Goal: Task Accomplishment & Management: Manage account settings

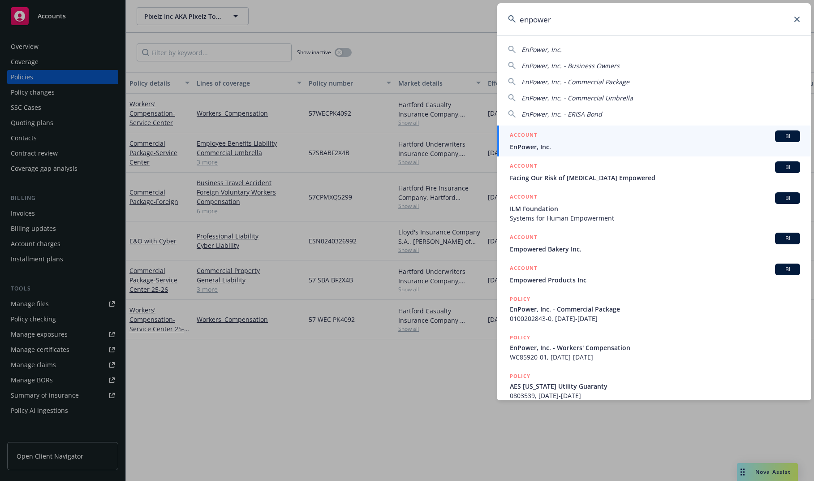
type input "enpower"
click at [672, 135] on div "ACCOUNT BI" at bounding box center [655, 136] width 290 height 12
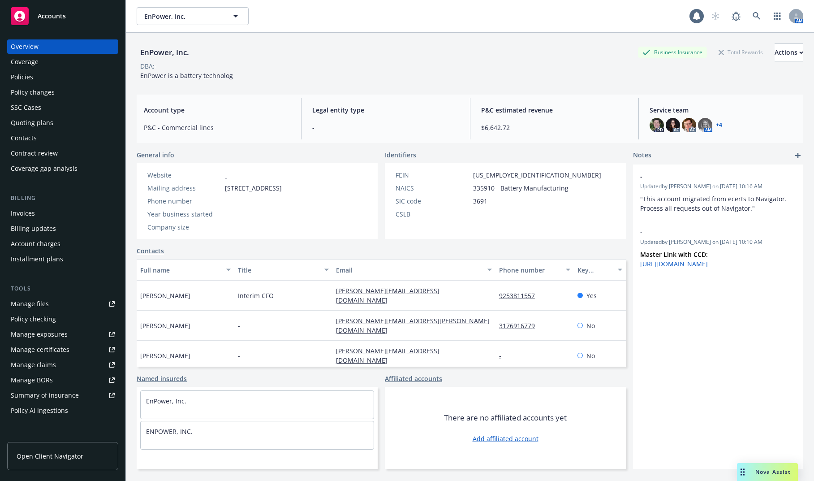
click at [56, 73] on div "Policies" at bounding box center [63, 77] width 104 height 14
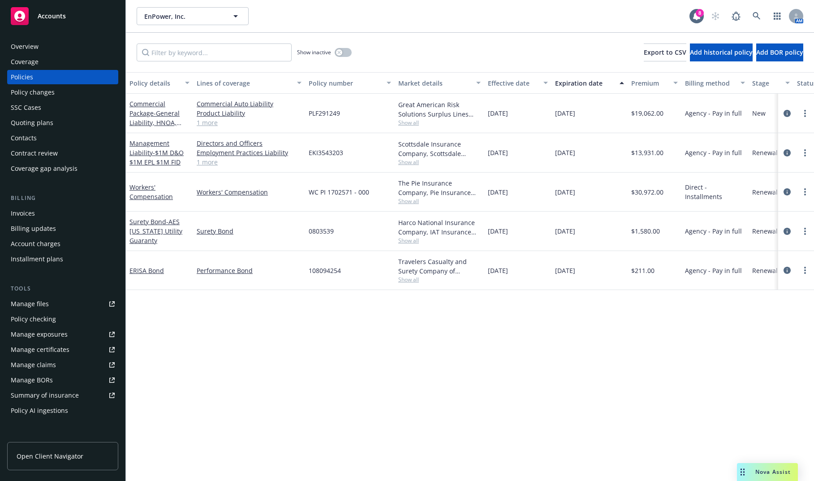
click at [56, 119] on div "Quoting plans" at bounding box center [63, 123] width 104 height 14
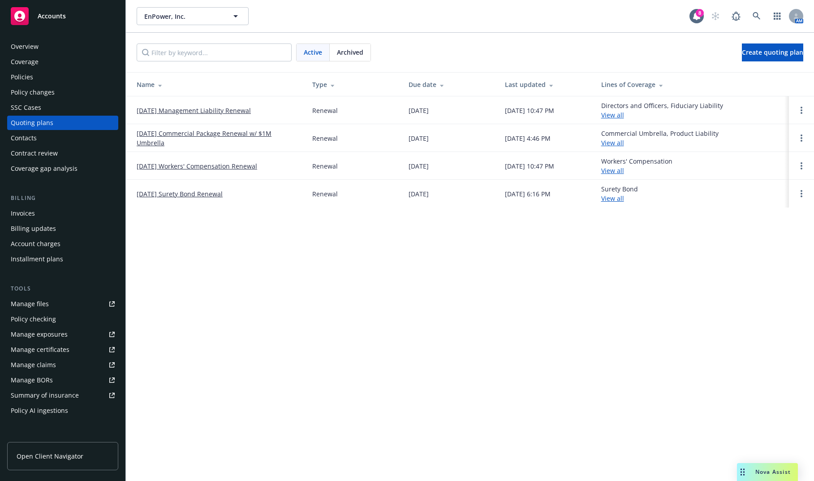
click at [186, 137] on link "[DATE] Commercial Package Renewal w/ $1M Umbrella" at bounding box center [217, 138] width 161 height 19
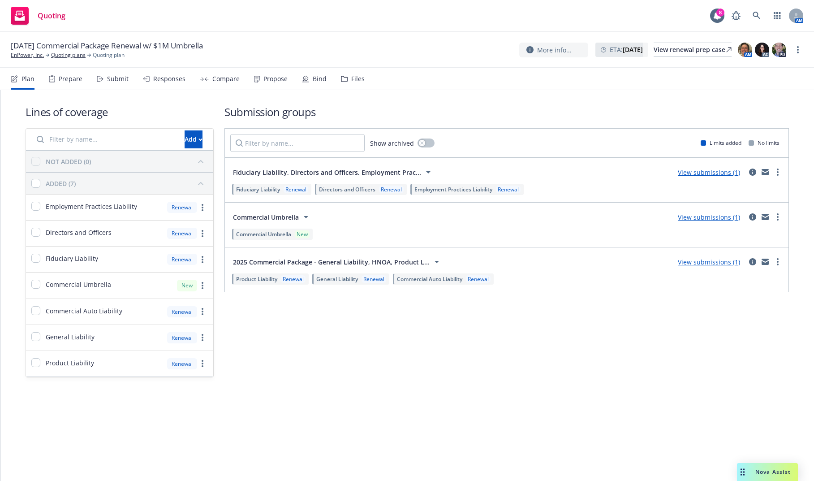
click at [277, 75] on div "Propose" at bounding box center [275, 78] width 24 height 7
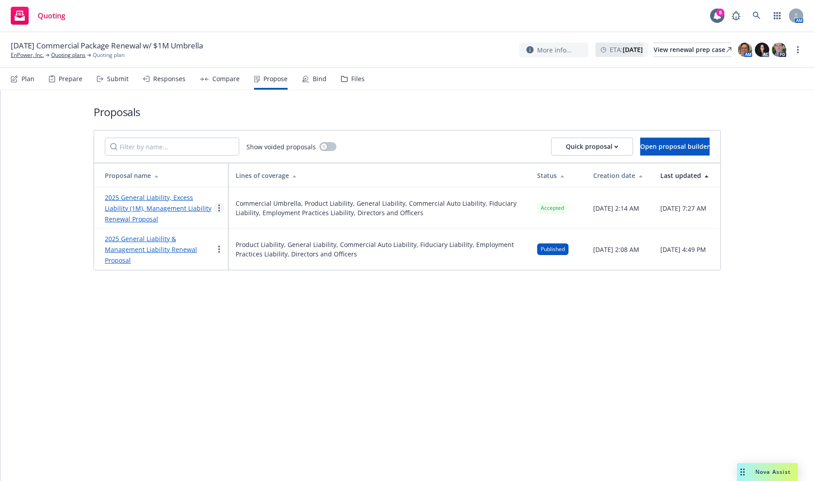
click at [222, 207] on link "more" at bounding box center [219, 208] width 11 height 11
click at [250, 299] on span "See client view" at bounding box center [247, 301] width 66 height 9
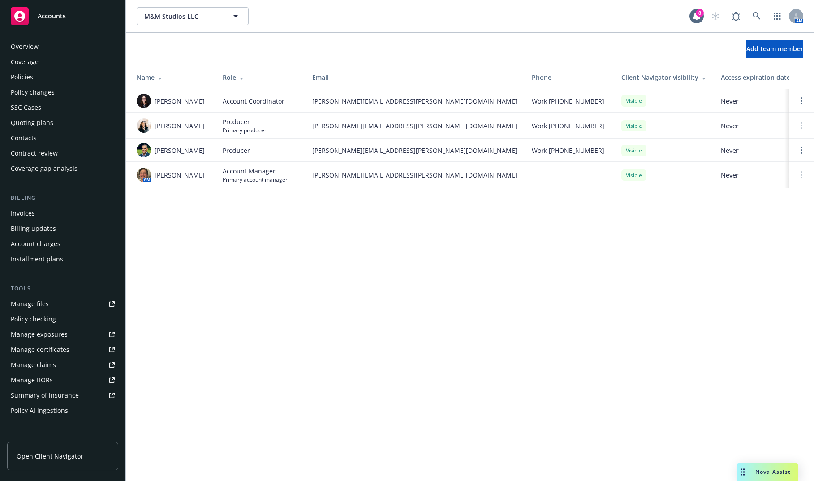
scroll to position [134, 0]
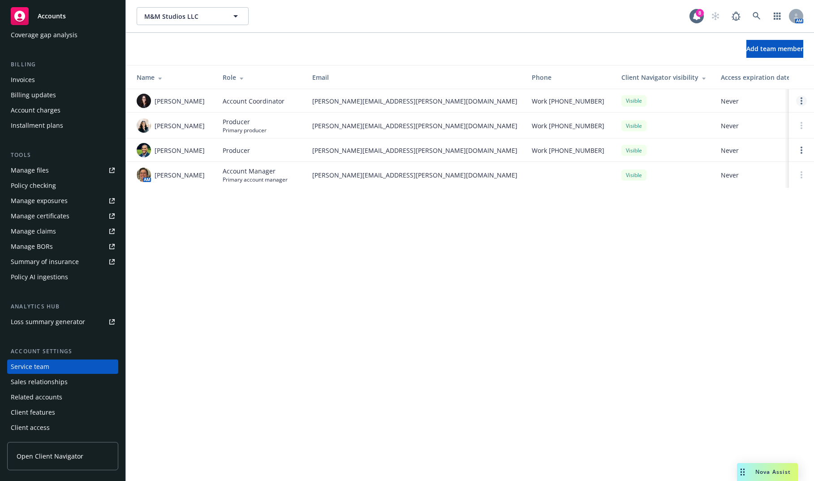
click at [799, 103] on link "Open options" at bounding box center [801, 100] width 11 height 11
click at [661, 228] on div "M&M Studios LLC M&M Studios LLC 8 AM Add team member Name Role Email Phone Clie…" at bounding box center [470, 240] width 688 height 481
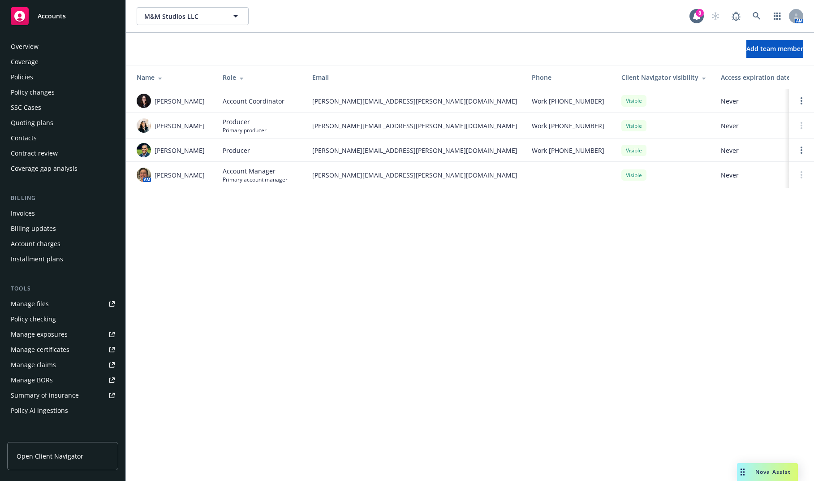
click at [64, 76] on div "Policies" at bounding box center [63, 77] width 104 height 14
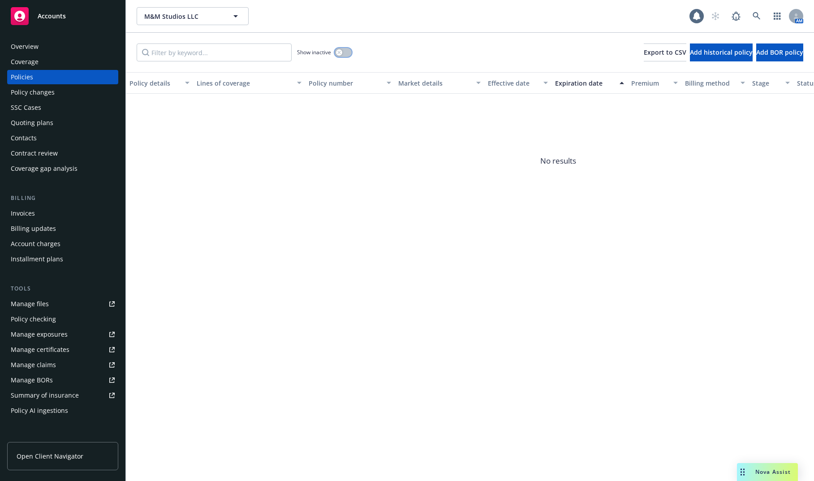
click at [346, 51] on button "button" at bounding box center [343, 52] width 17 height 9
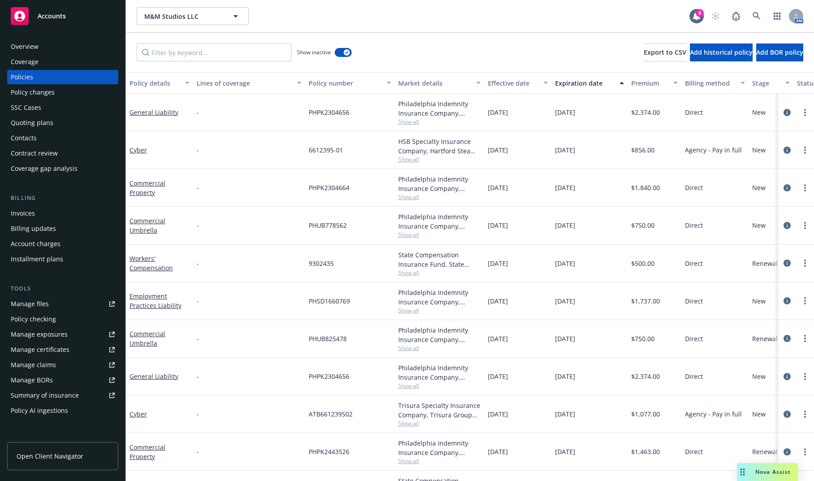
click at [591, 75] on button "Expiration date" at bounding box center [590, 83] width 76 height 22
click at [591, 77] on button "Expiration date" at bounding box center [590, 83] width 76 height 22
click at [587, 82] on div "Expiration date" at bounding box center [584, 82] width 59 height 9
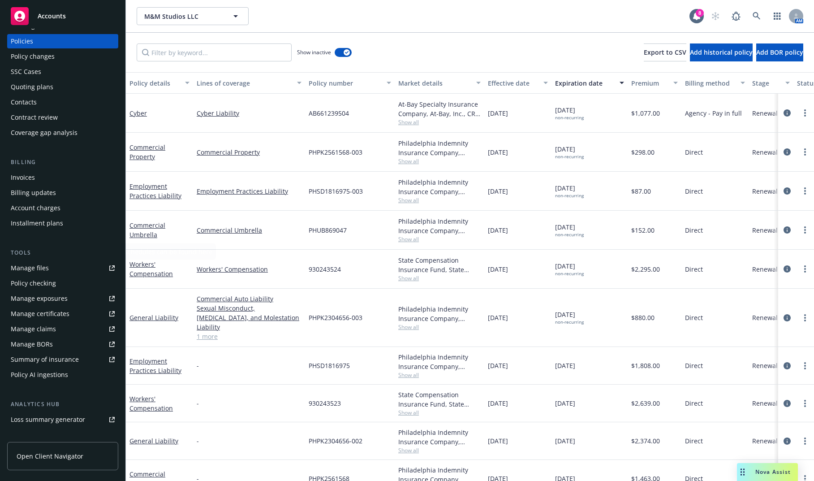
scroll to position [134, 0]
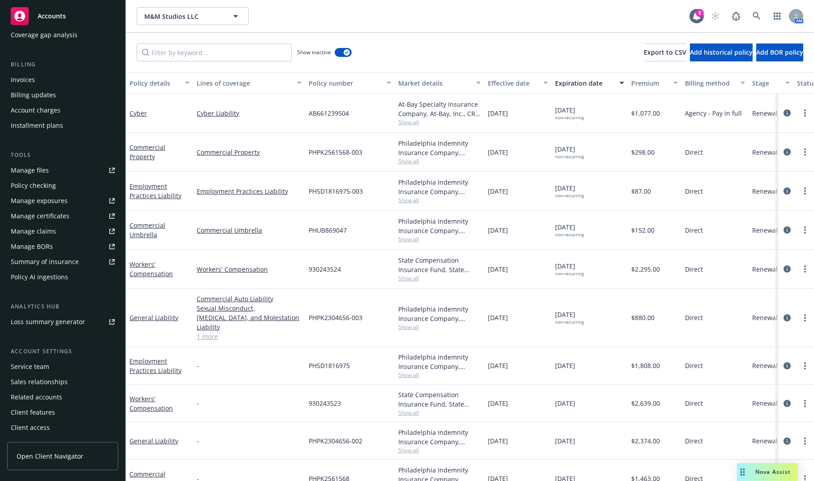
click at [72, 362] on div "Service team" at bounding box center [63, 366] width 104 height 14
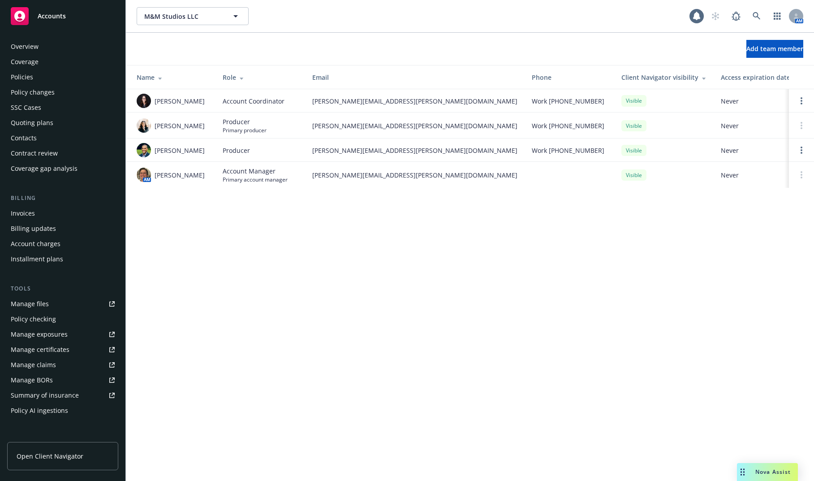
scroll to position [134, 0]
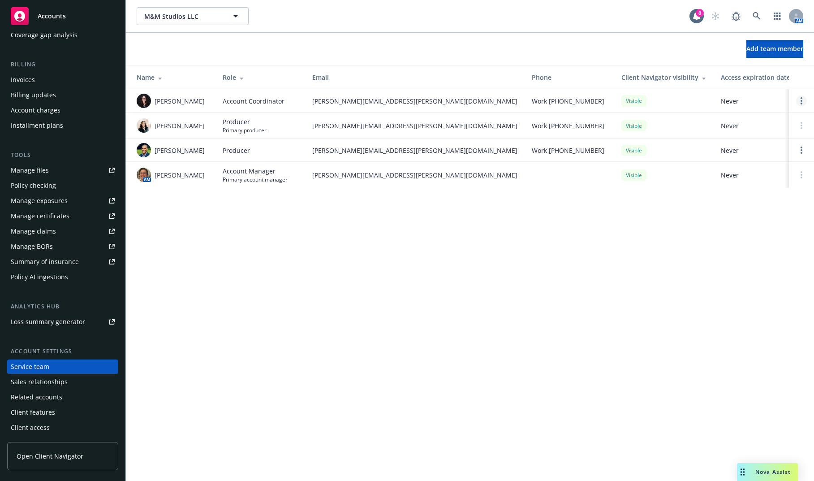
click at [802, 101] on circle "Open options" at bounding box center [802, 101] width 2 height 2
click at [762, 95] on span "Hide from Client Navigator" at bounding box center [738, 94] width 102 height 9
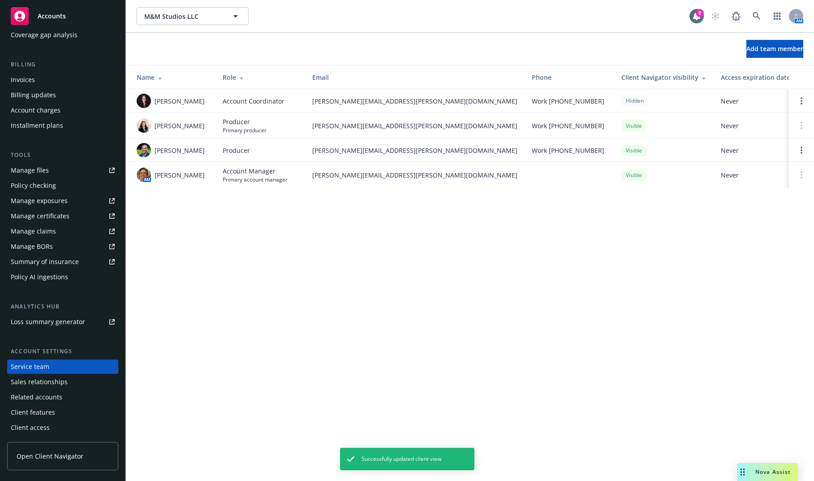
click at [460, 253] on div "M&M Studios LLC M&M Studios LLC 8 AM Add team member Name Role Email Phone Clie…" at bounding box center [470, 240] width 688 height 481
click at [79, 15] on div "Accounts" at bounding box center [63, 16] width 104 height 18
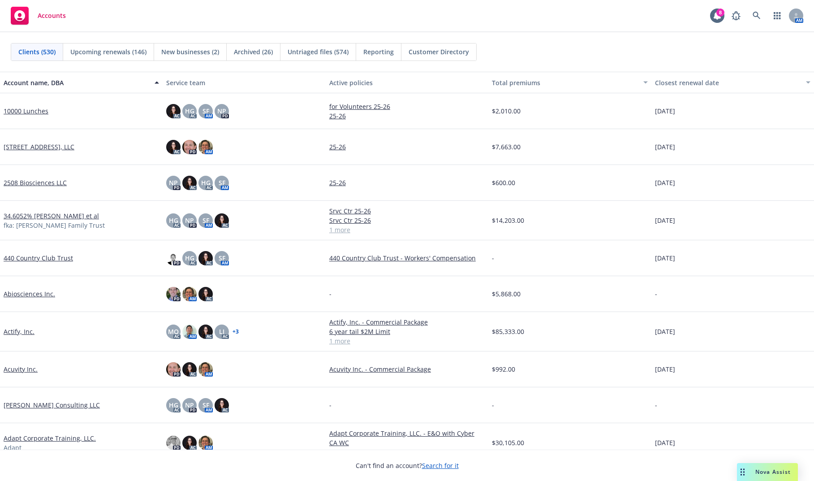
click at [513, 85] on div "Total premiums" at bounding box center [565, 82] width 146 height 9
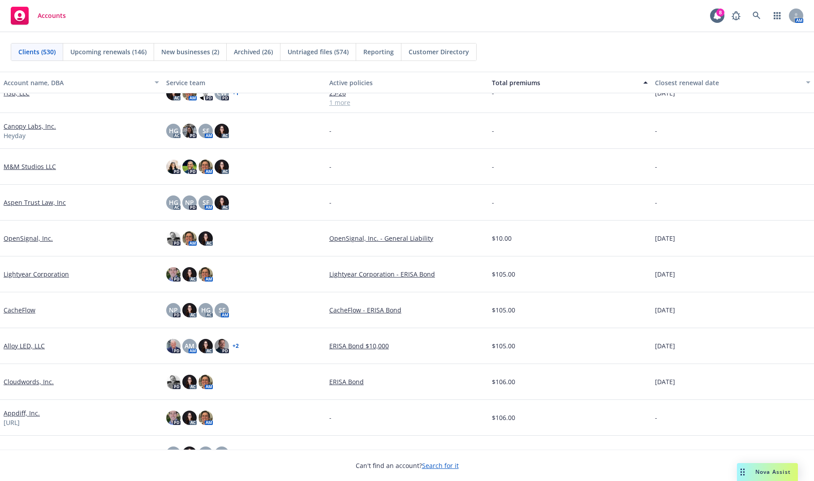
scroll to position [2420, 0]
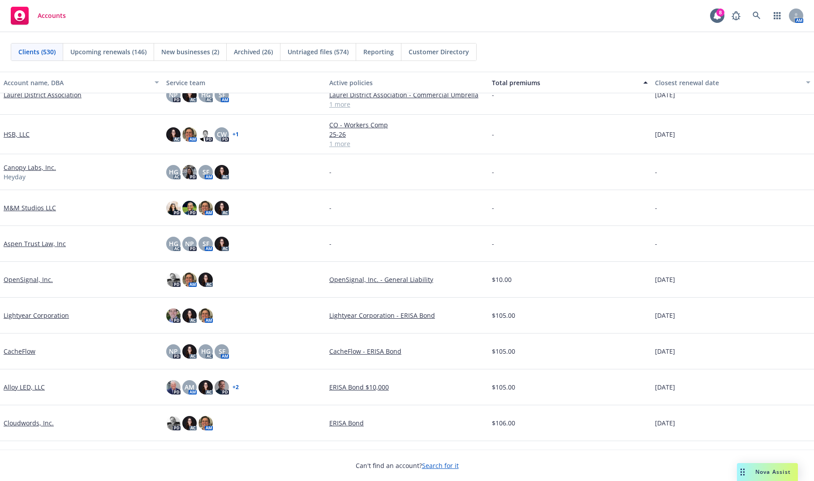
click at [39, 207] on link "M&M Studios LLC" at bounding box center [30, 207] width 52 height 9
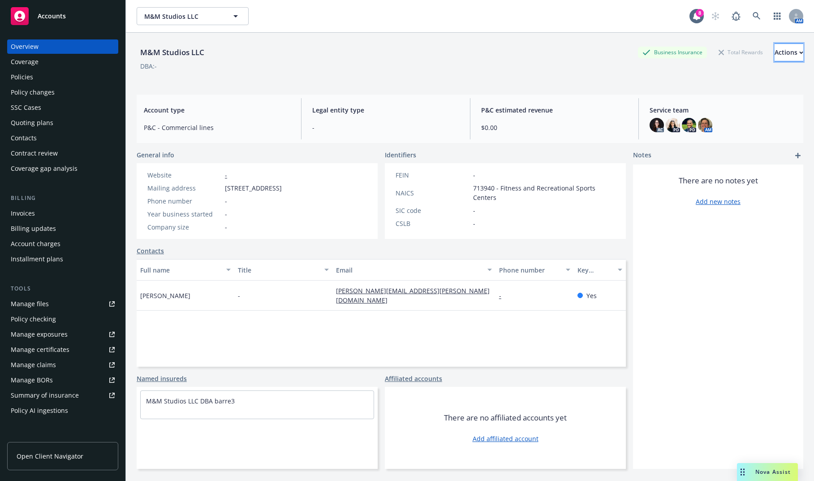
click at [775, 58] on div "Actions" at bounding box center [789, 52] width 29 height 17
click at [572, 83] on div "M&M Studios LLC Business Insurance Total Rewards Actions Actions Edit account s…" at bounding box center [470, 60] width 667 height 55
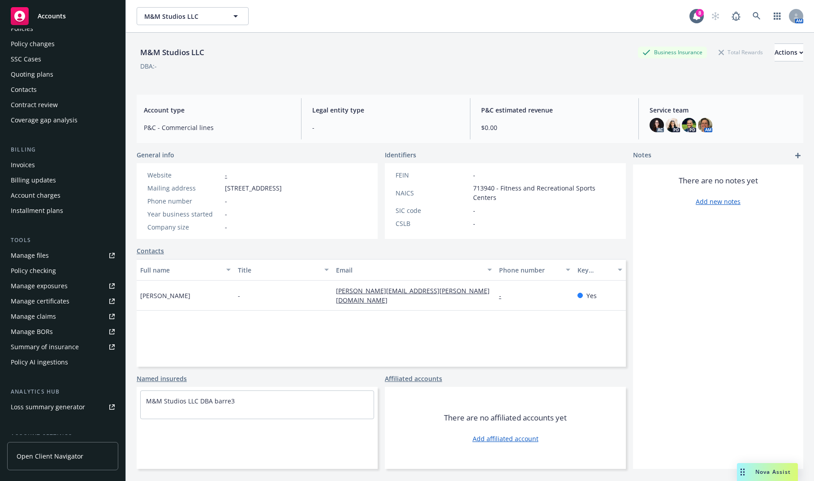
scroll to position [134, 0]
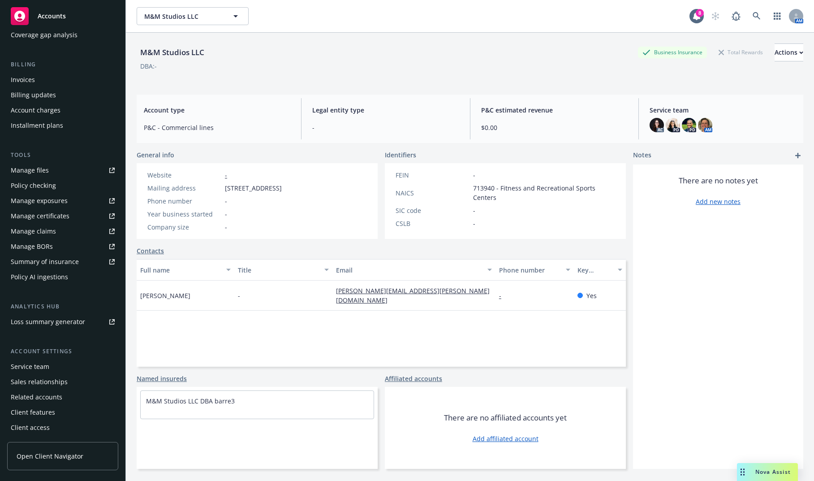
click at [58, 367] on div "Service team" at bounding box center [63, 366] width 104 height 14
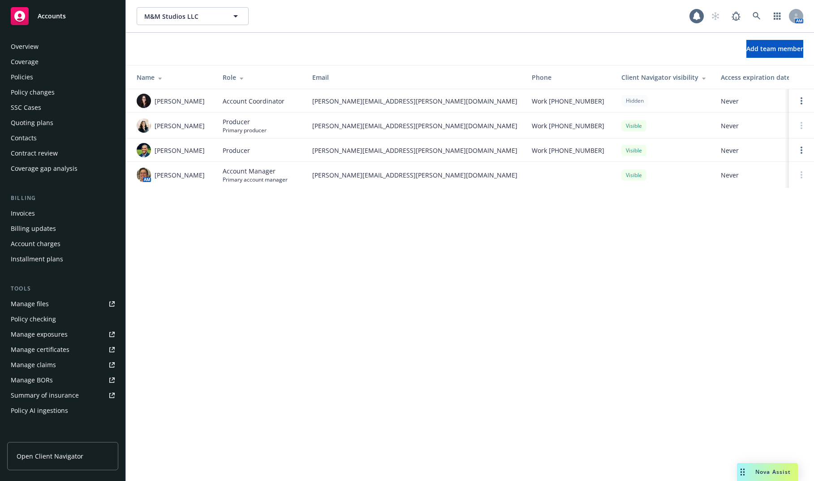
scroll to position [134, 0]
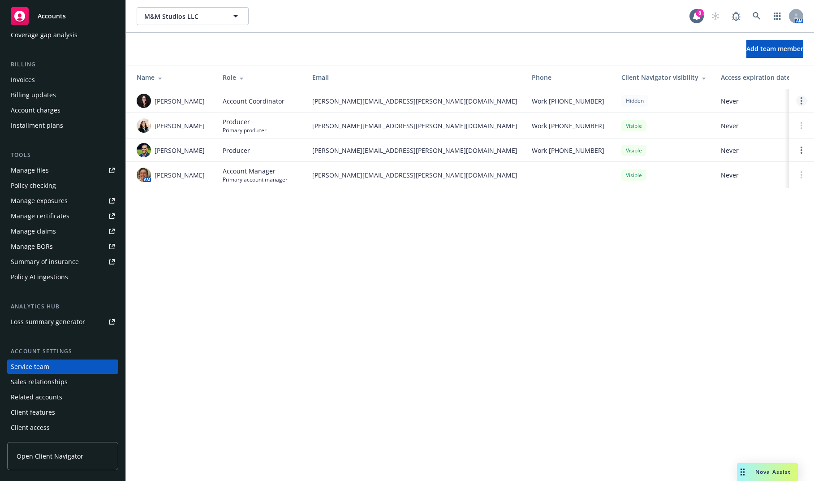
click at [804, 99] on link "Open options" at bounding box center [801, 100] width 11 height 11
click at [757, 96] on span "Show in Client Navigator" at bounding box center [734, 94] width 95 height 9
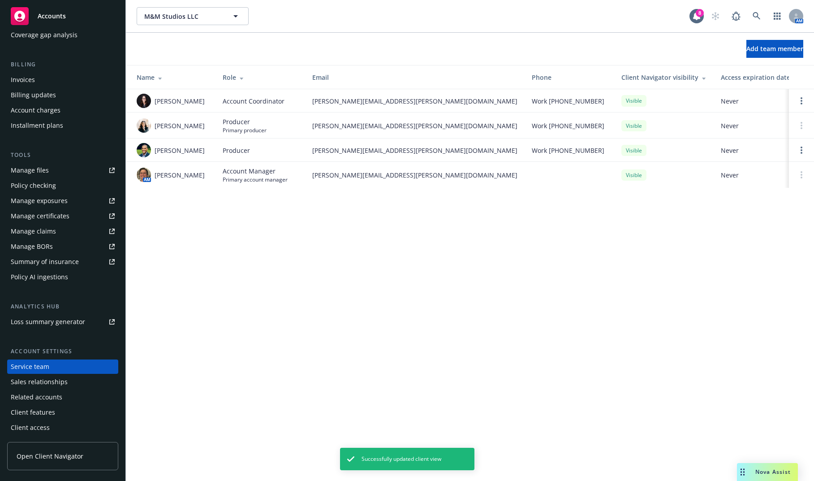
click at [46, 19] on span "Accounts" at bounding box center [52, 16] width 28 height 7
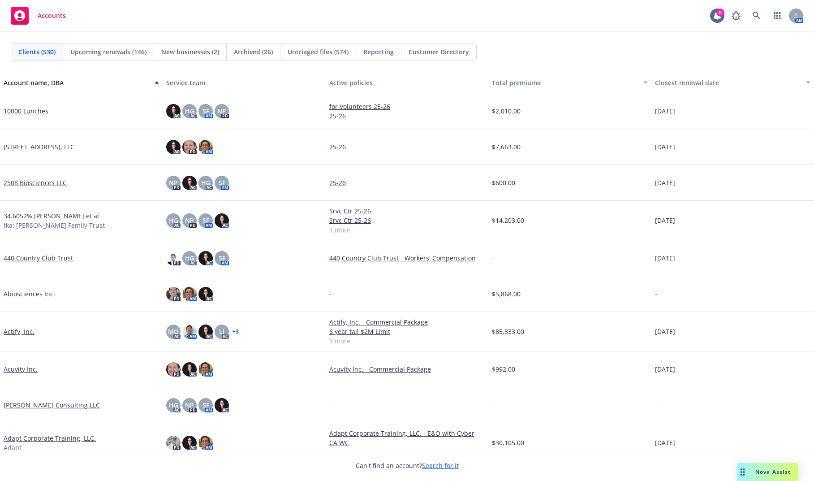
click at [58, 256] on link "440 Country Club Trust" at bounding box center [38, 257] width 69 height 9
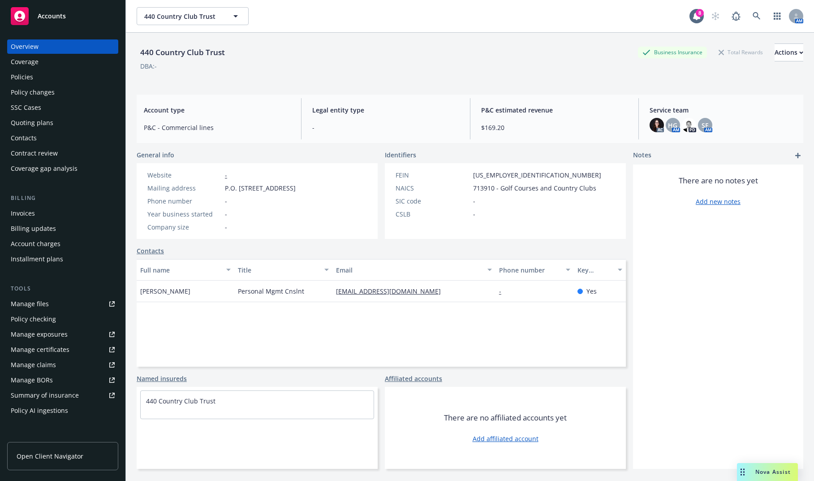
click at [75, 81] on div "Policies" at bounding box center [63, 77] width 104 height 14
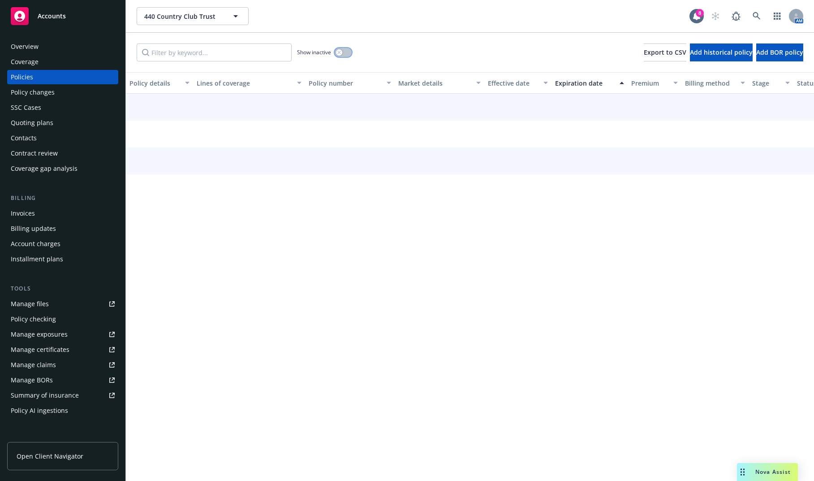
click at [346, 53] on button "button" at bounding box center [343, 52] width 17 height 9
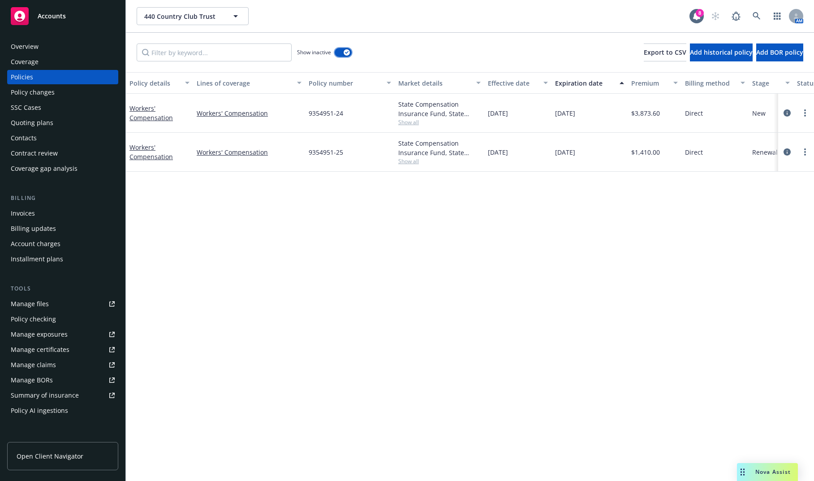
click at [341, 48] on button "button" at bounding box center [343, 52] width 17 height 9
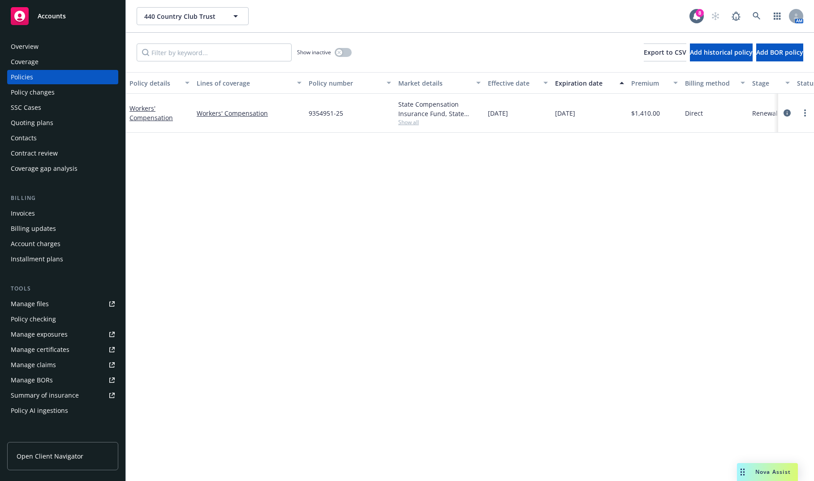
click at [56, 46] on div "Overview" at bounding box center [63, 46] width 104 height 14
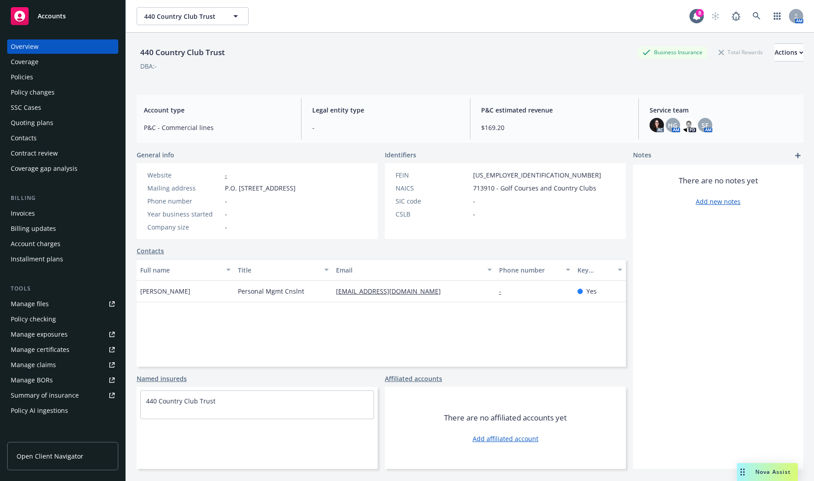
click at [44, 19] on span "Accounts" at bounding box center [52, 16] width 28 height 7
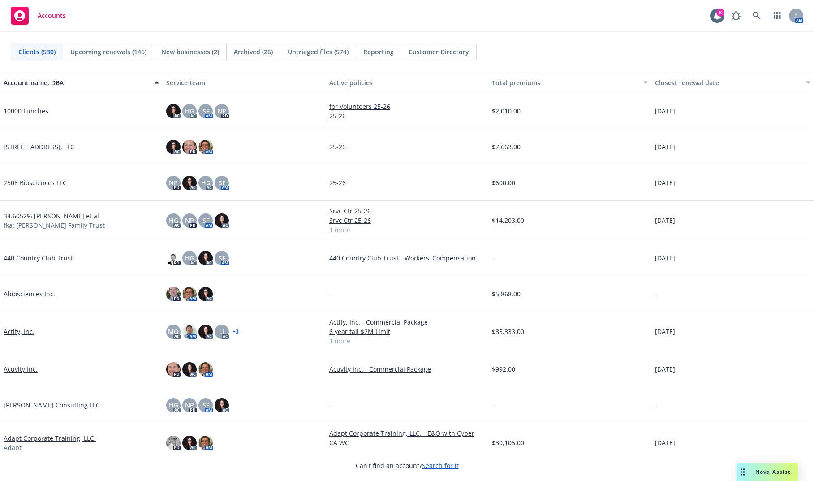
click at [492, 257] on div "-" at bounding box center [569, 258] width 163 height 36
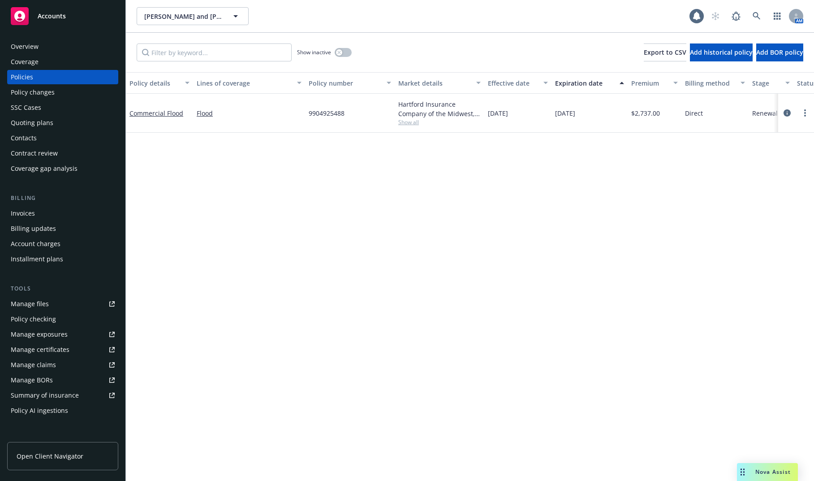
scroll to position [134, 0]
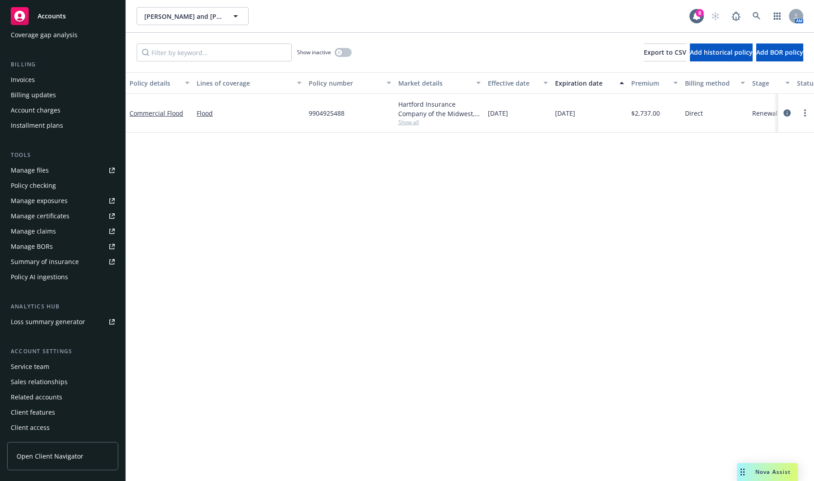
click at [53, 364] on div "Service team" at bounding box center [63, 366] width 104 height 14
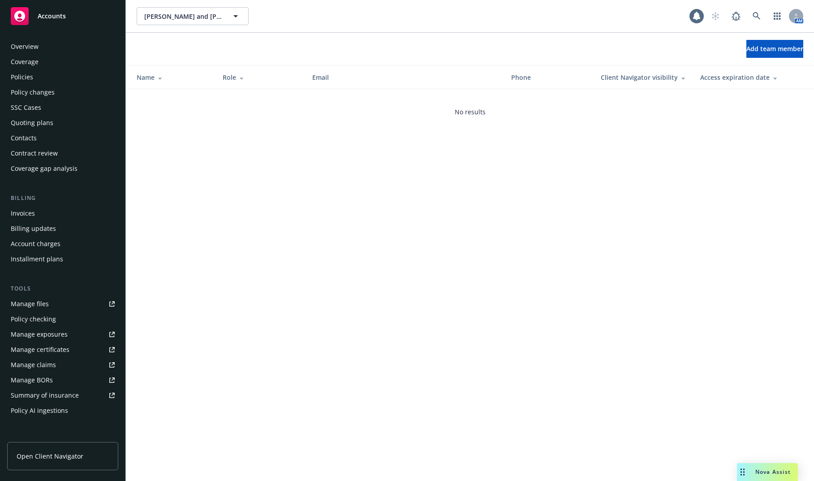
scroll to position [134, 0]
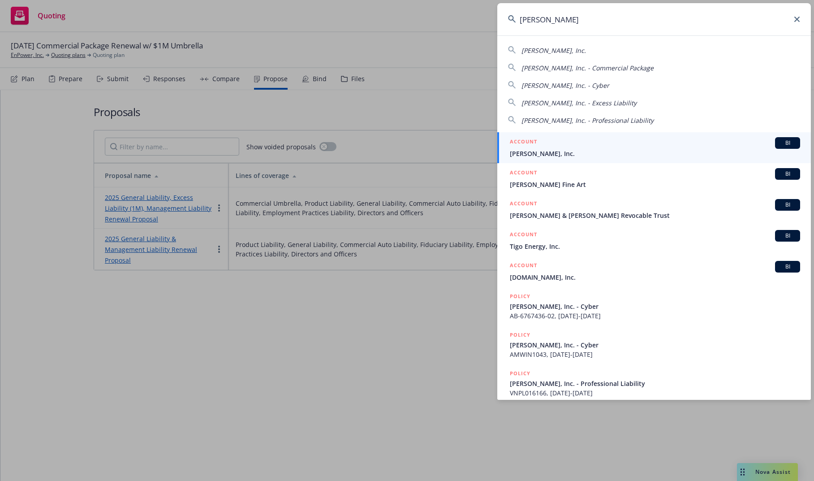
type input "[PERSON_NAME]"
click at [628, 140] on div "ACCOUNT BI" at bounding box center [655, 143] width 290 height 12
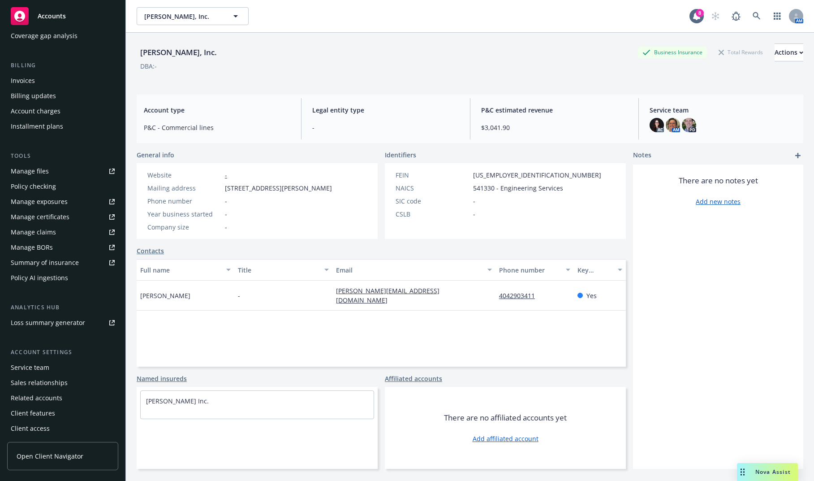
scroll to position [134, 0]
click at [55, 424] on div "Client access" at bounding box center [63, 427] width 104 height 14
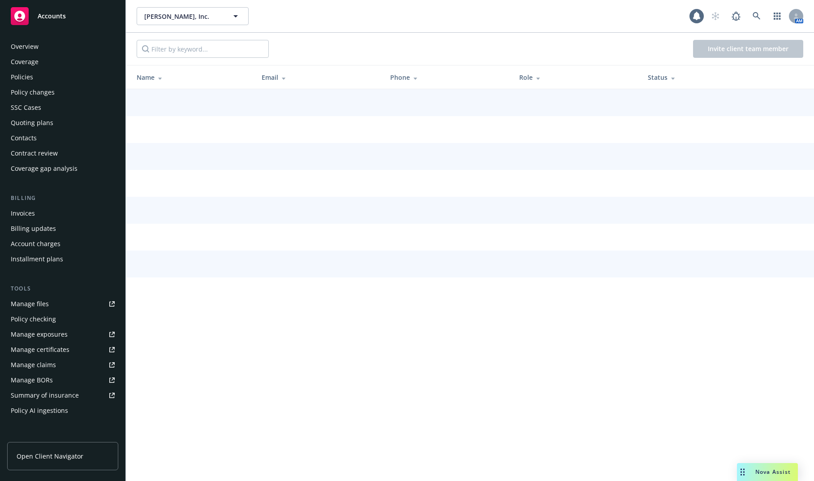
scroll to position [134, 0]
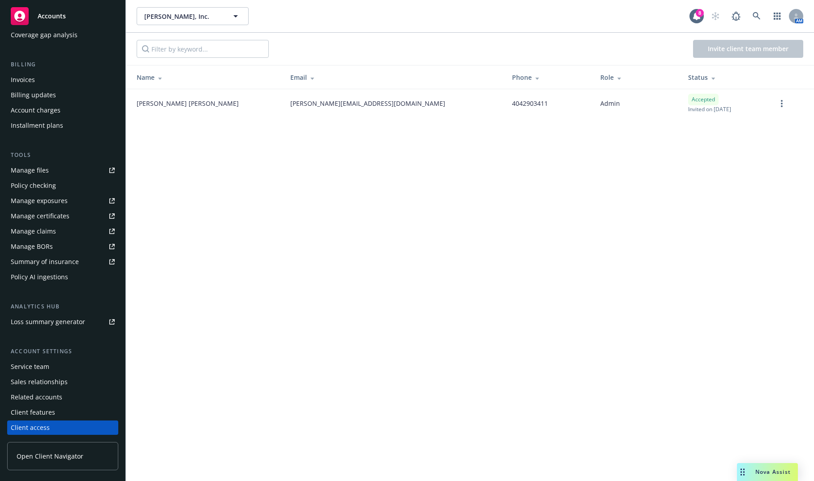
click at [69, 455] on span "Open Client Navigator" at bounding box center [50, 455] width 67 height 9
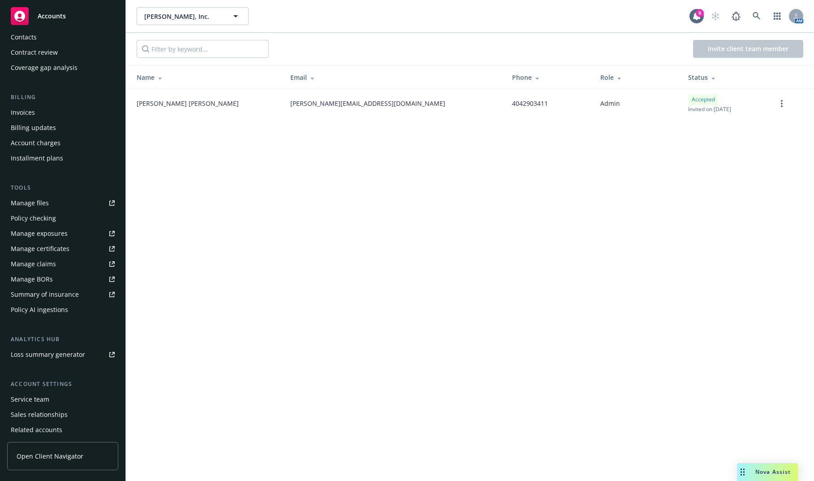
scroll to position [0, 0]
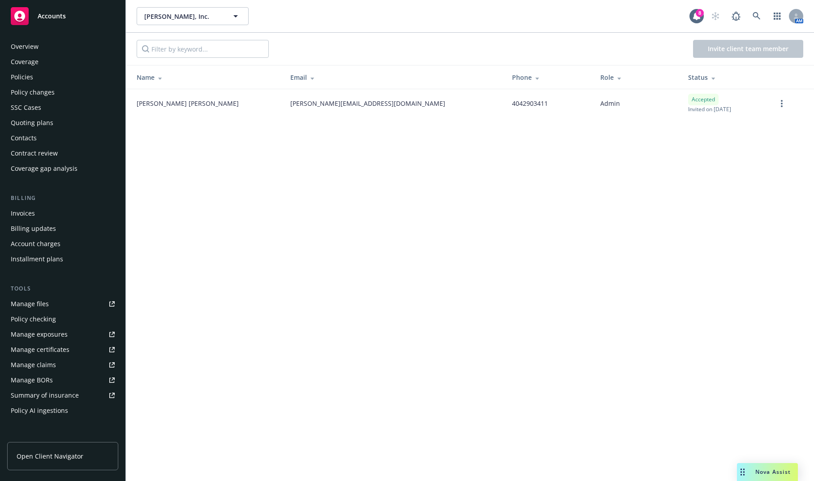
click at [64, 143] on div "Contacts" at bounding box center [63, 138] width 104 height 14
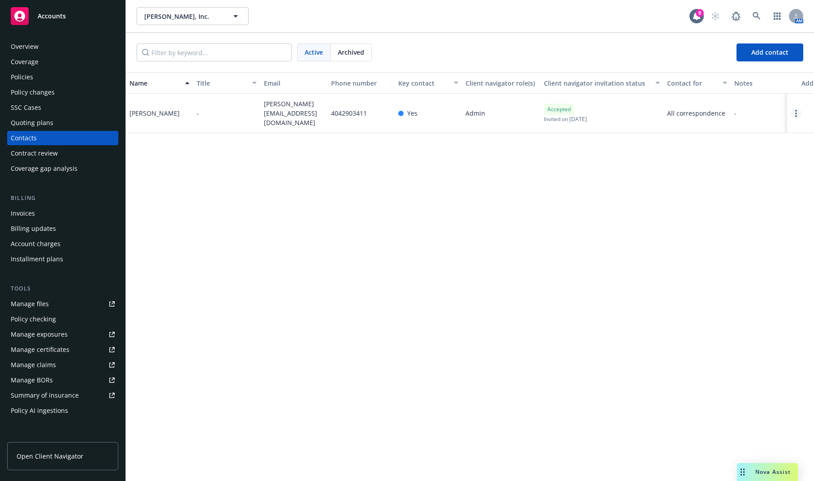
click at [800, 111] on link "Open options" at bounding box center [796, 113] width 11 height 11
click at [695, 169] on div "Name Title Email Phone number Key contact Client navigator role(s) Client navig…" at bounding box center [470, 276] width 688 height 409
click at [800, 112] on link "Open options" at bounding box center [796, 113] width 11 height 11
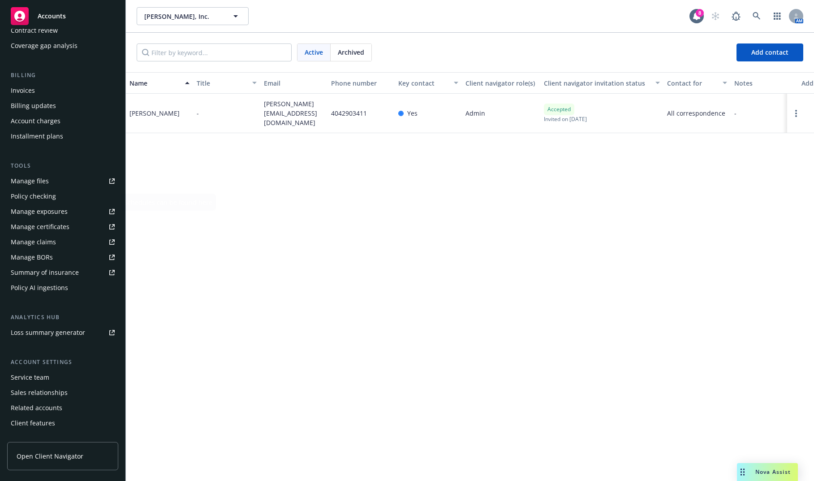
scroll to position [134, 0]
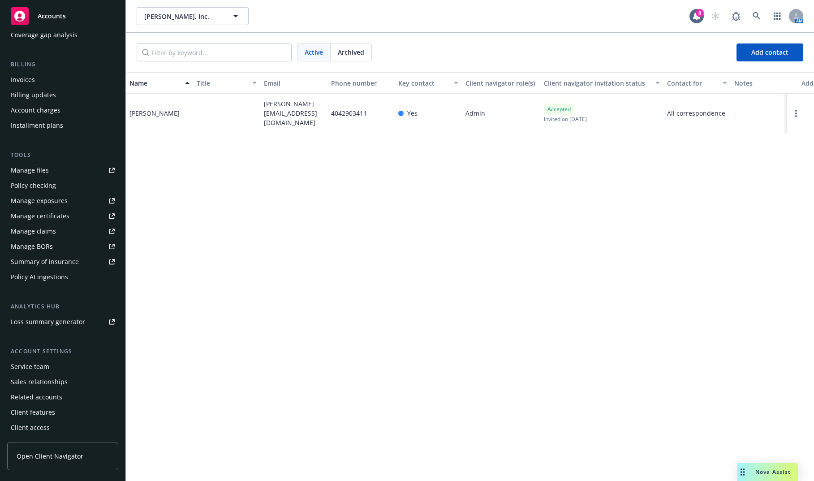
click at [77, 422] on div "Client access" at bounding box center [63, 427] width 104 height 14
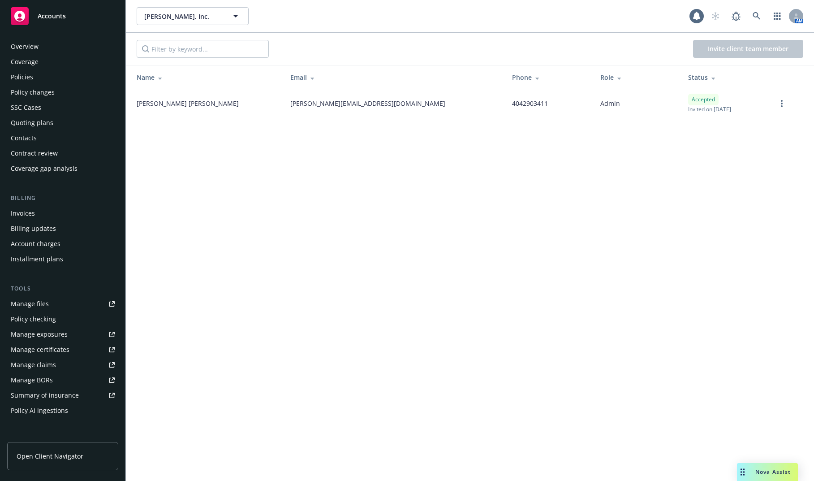
scroll to position [134, 0]
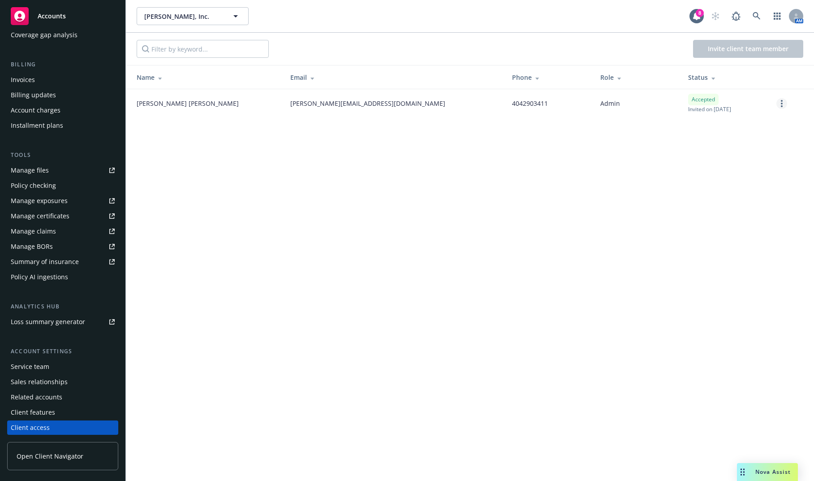
click at [785, 105] on link "more" at bounding box center [782, 103] width 11 height 11
click at [760, 150] on link "Edit permissions" at bounding box center [734, 158] width 104 height 18
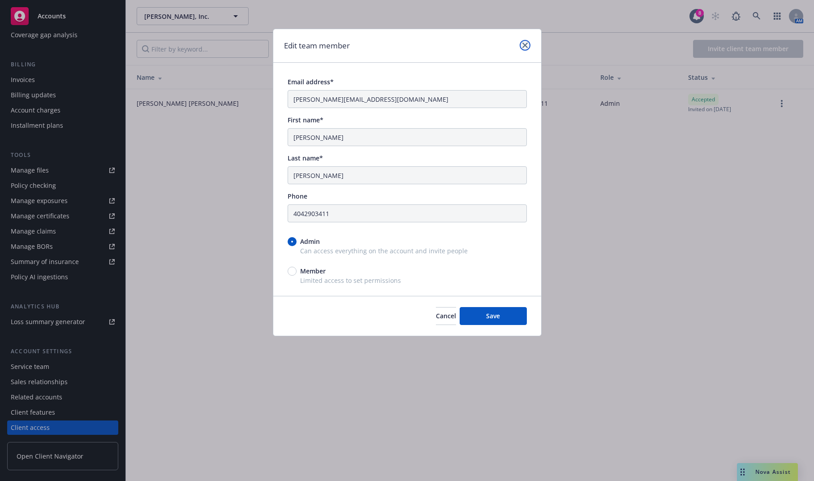
click at [524, 47] on icon "close" at bounding box center [524, 45] width 5 height 5
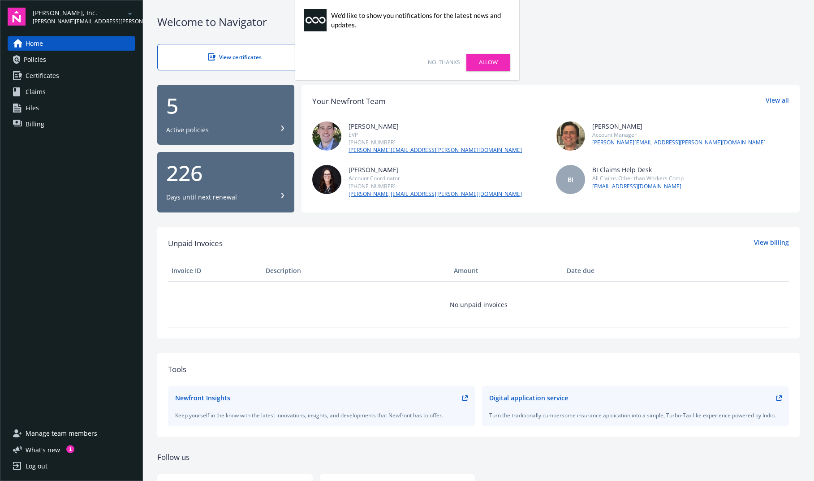
click at [482, 63] on link "Allow" at bounding box center [488, 62] width 44 height 17
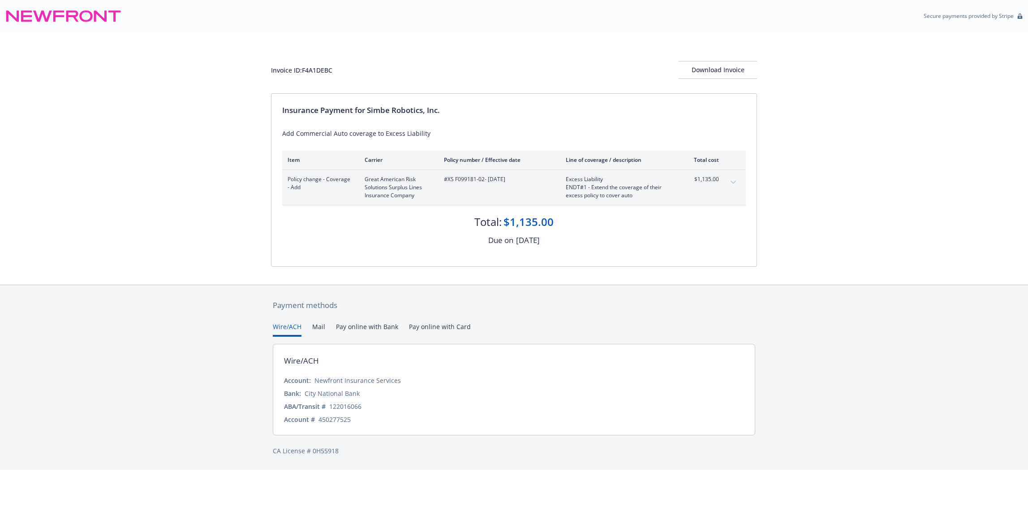
click at [733, 178] on button "expand content" at bounding box center [733, 182] width 14 height 14
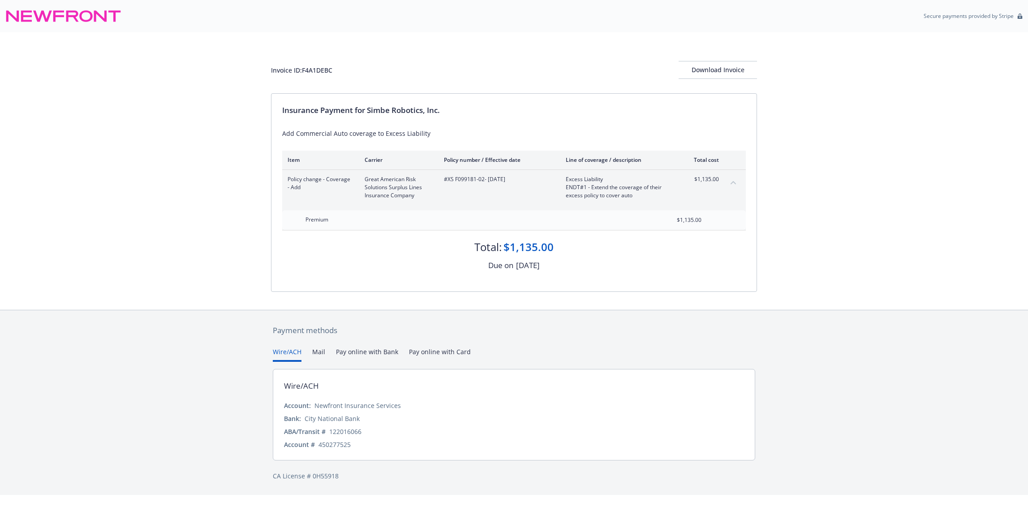
click at [733, 178] on button "collapse content" at bounding box center [733, 182] width 14 height 14
